Goal: Find specific page/section: Find specific page/section

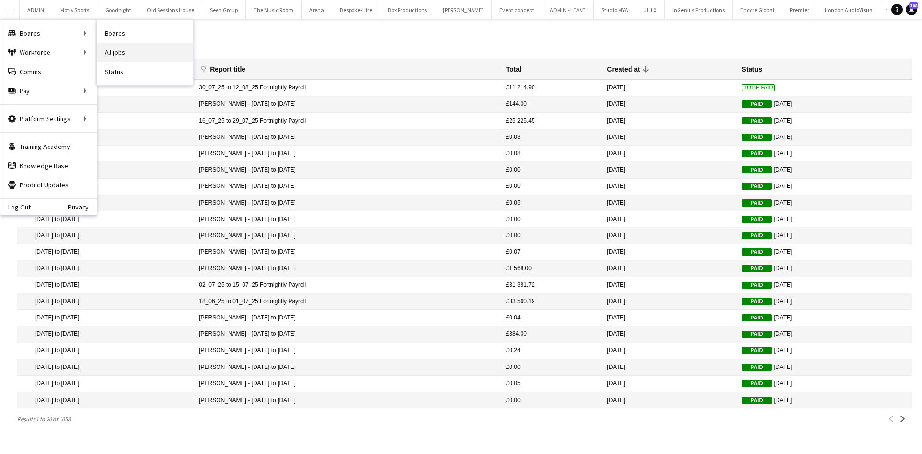
click at [125, 49] on link "All jobs" at bounding box center [145, 52] width 96 height 19
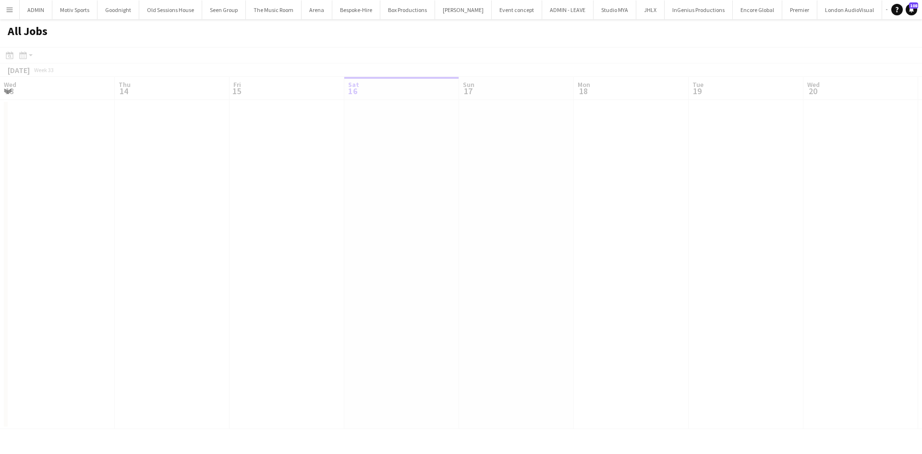
scroll to position [0, 230]
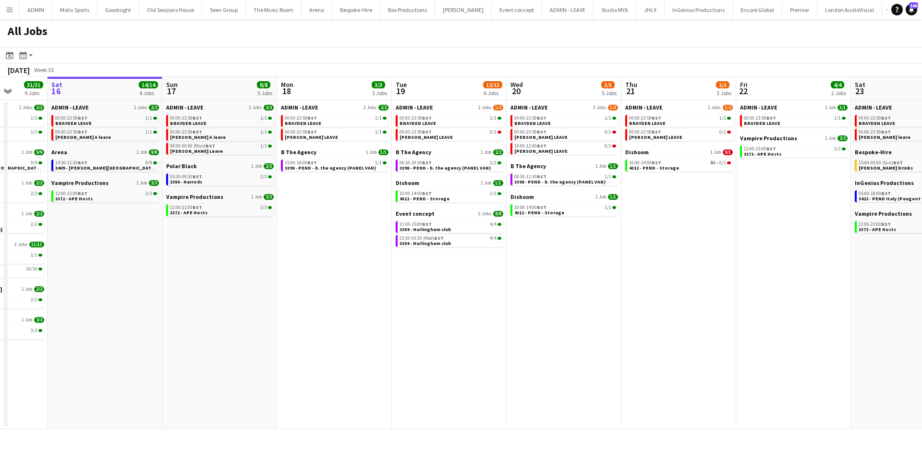
drag, startPoint x: 782, startPoint y: 347, endPoint x: 486, endPoint y: 363, distance: 296.3
click at [479, 363] on app-calendar-viewport "Wed 13 9/9 6 Jobs Thu 14 8/8 4 Jobs Fri 15 31/31 9 Jobs Sat 16 14/14 4 Jobs Sun…" at bounding box center [461, 253] width 922 height 352
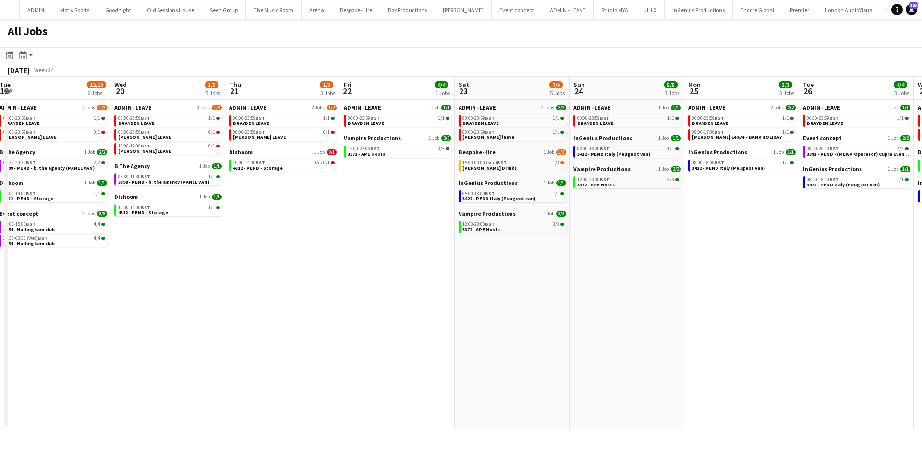
click at [529, 375] on app-all-jobs "All Jobs Date picker [DATE] [DATE] [DATE] M [DATE] T [DATE] W [DATE] T [DATE] F…" at bounding box center [461, 224] width 922 height 410
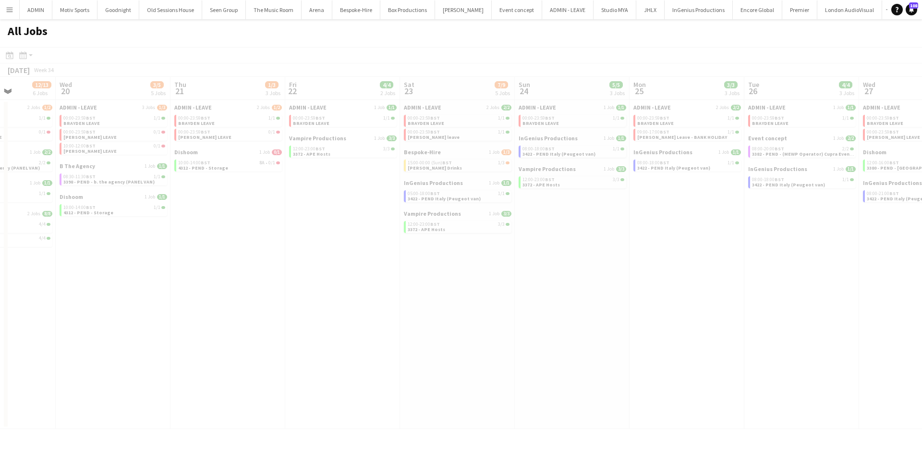
drag, startPoint x: 653, startPoint y: 371, endPoint x: 638, endPoint y: 373, distance: 15.5
click at [638, 373] on div at bounding box center [461, 252] width 922 height 410
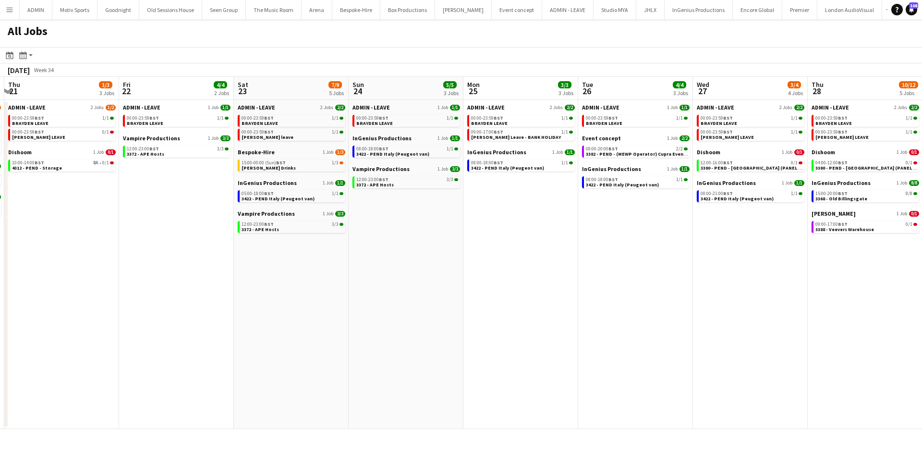
drag, startPoint x: 747, startPoint y: 360, endPoint x: 568, endPoint y: 370, distance: 179.4
click at [568, 370] on app-calendar-viewport "Sun 17 8/8 5 Jobs Mon 18 3/3 3 Jobs Tue 19 12/13 6 Jobs Wed 20 3/5 5 Jobs Thu 2…" at bounding box center [461, 253] width 922 height 352
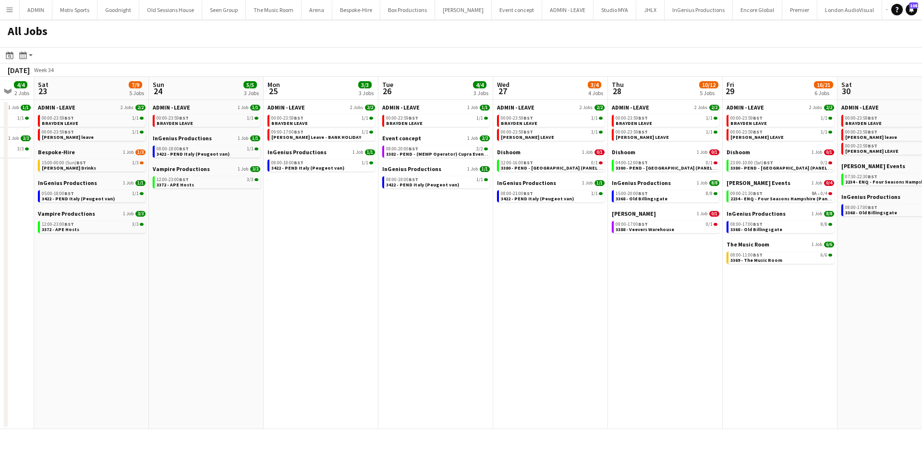
drag, startPoint x: 709, startPoint y: 364, endPoint x: 583, endPoint y: 384, distance: 127.8
click at [583, 384] on app-calendar-viewport "Tue 19 12/13 6 Jobs Wed 20 3/5 5 Jobs Thu 21 1/3 3 Jobs Fri 22 4/4 2 Jobs Sat 2…" at bounding box center [461, 253] width 922 height 352
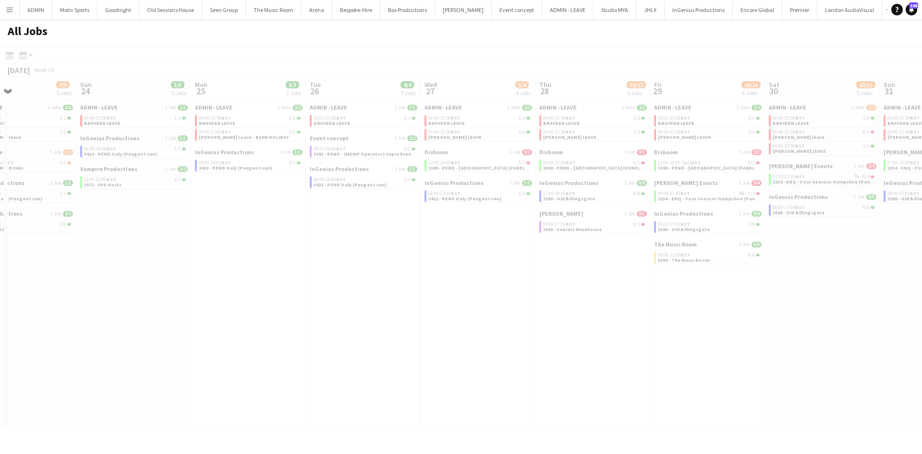
drag, startPoint x: 709, startPoint y: 369, endPoint x: 579, endPoint y: 380, distance: 130.2
click at [521, 389] on app-all-jobs "All Jobs Date picker [DATE] [DATE] [DATE] M [DATE] T [DATE] W [DATE] T [DATE] F…" at bounding box center [461, 224] width 922 height 410
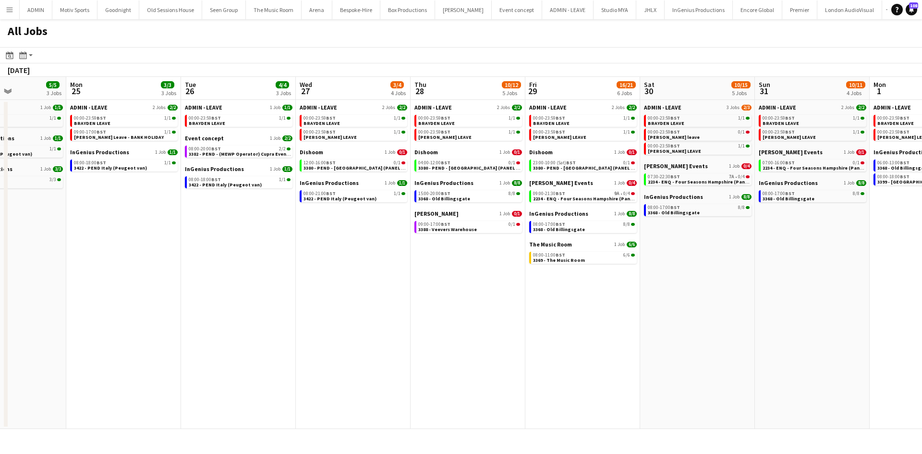
drag, startPoint x: 760, startPoint y: 359, endPoint x: 503, endPoint y: 390, distance: 259.2
click at [492, 390] on app-calendar-viewport "Thu 21 1/3 3 Jobs Fri 22 4/4 2 Jobs Sat 23 7/9 5 Jobs Sun 24 5/5 3 Jobs Mon 25 …" at bounding box center [461, 253] width 922 height 352
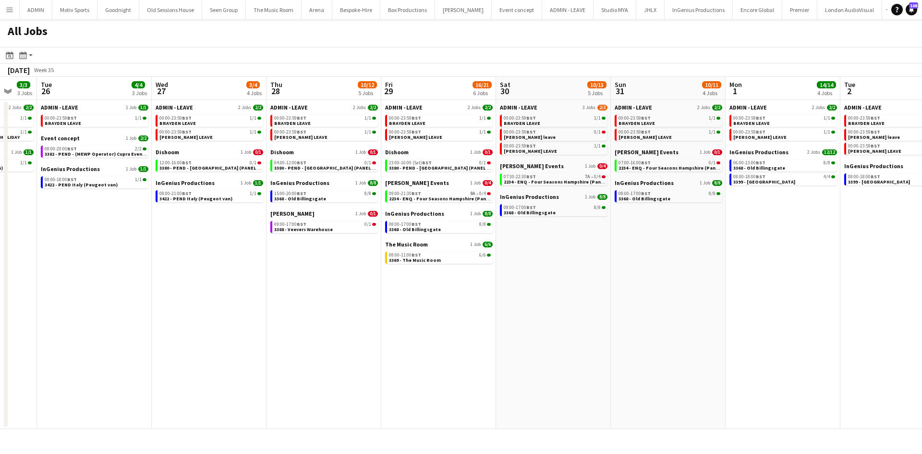
scroll to position [0, 278]
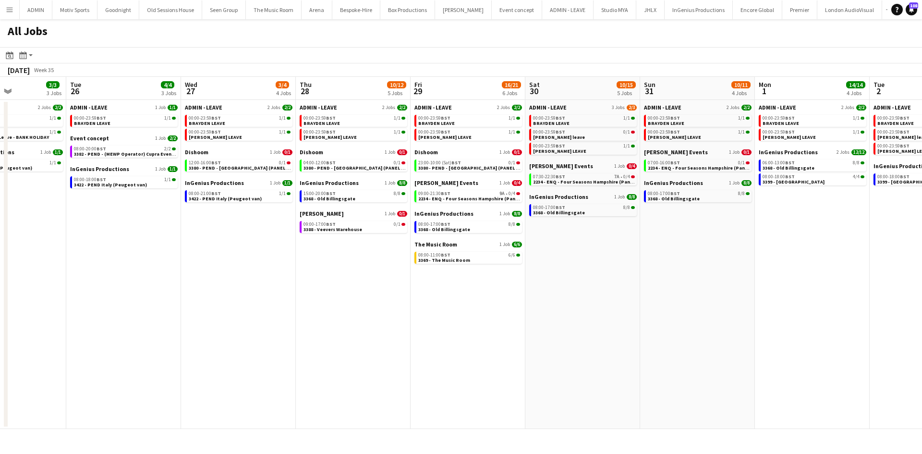
click at [571, 390] on app-all-jobs "All Jobs Date picker [DATE] [DATE] [DATE] M [DATE] T [DATE] W [DATE] T [DATE] F…" at bounding box center [461, 224] width 922 height 410
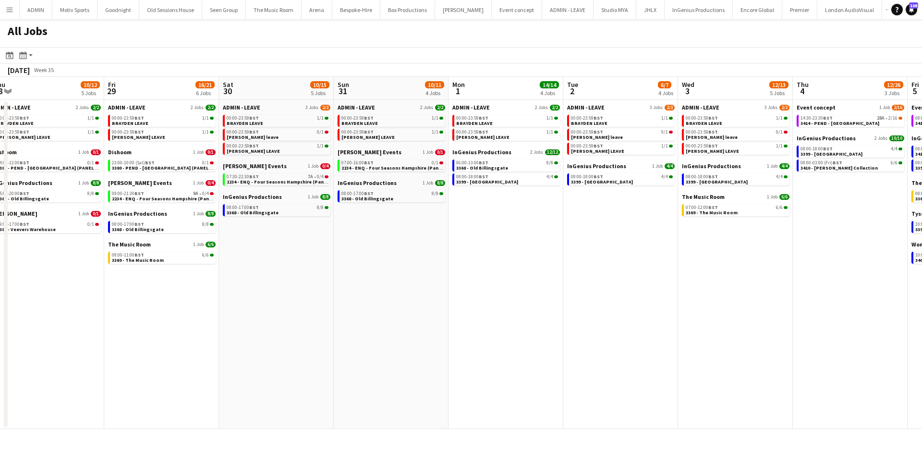
scroll to position [0, 374]
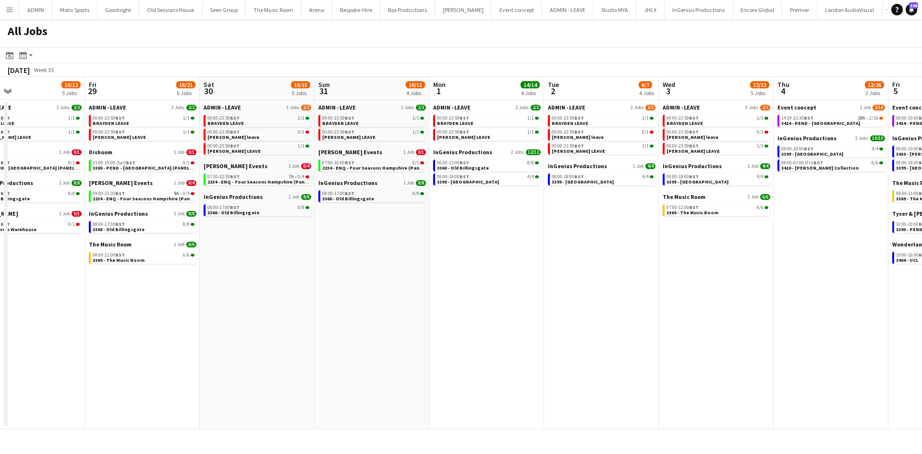
drag, startPoint x: 655, startPoint y: 377, endPoint x: 559, endPoint y: 382, distance: 96.2
click at [559, 382] on app-calendar-viewport "Mon 25 3/3 3 Jobs Tue 26 4/4 3 Jobs Wed 27 3/4 4 Jobs Thu 28 10/12 5 Jobs Fri 2…" at bounding box center [461, 253] width 922 height 352
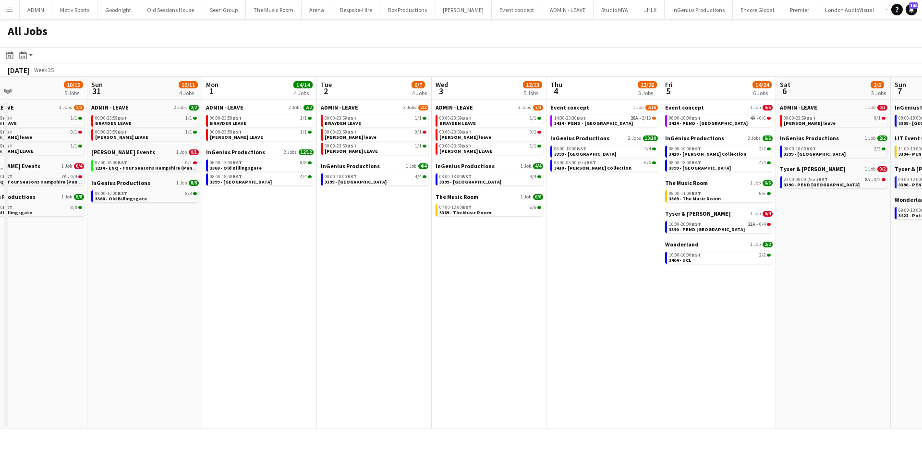
scroll to position [0, 440]
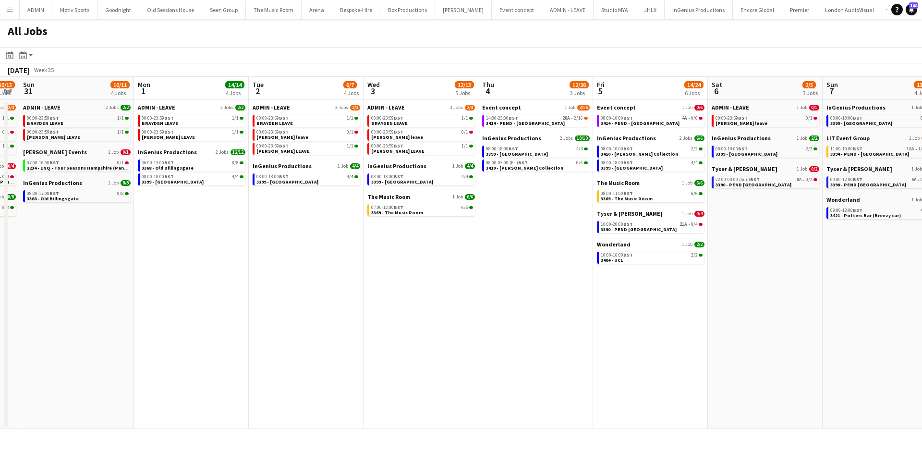
drag, startPoint x: 651, startPoint y: 381, endPoint x: 384, endPoint y: 409, distance: 268.5
click at [384, 409] on app-calendar-viewport "Wed 27 3/4 4 Jobs Thu 28 10/12 5 Jobs Fri 29 16/21 6 Jobs Sat 30 10/15 5 Jobs S…" at bounding box center [461, 253] width 922 height 352
